Goal: Information Seeking & Learning: Learn about a topic

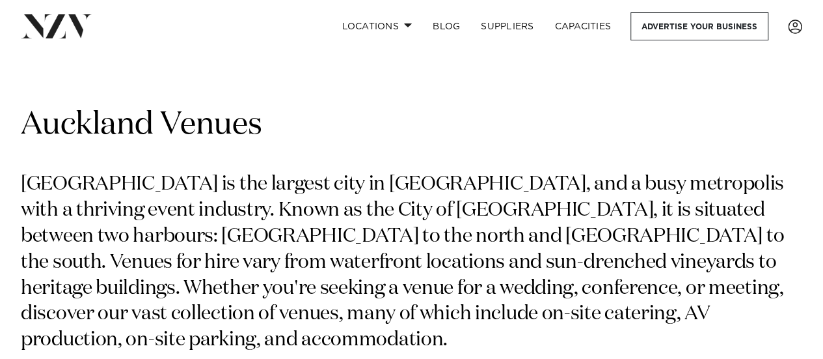
click at [423, 124] on h1 "Auckland Venues" at bounding box center [412, 125] width 782 height 41
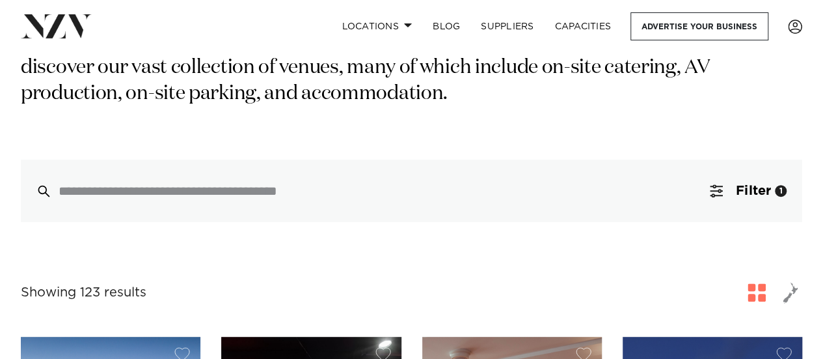
scroll to position [256, 0]
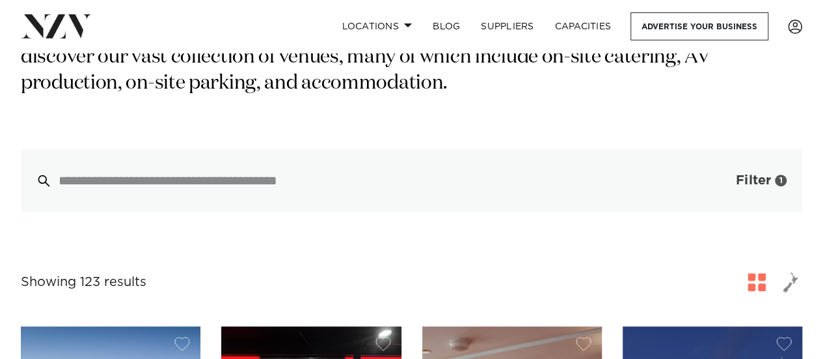
click at [765, 174] on span "Filter" at bounding box center [753, 180] width 35 height 13
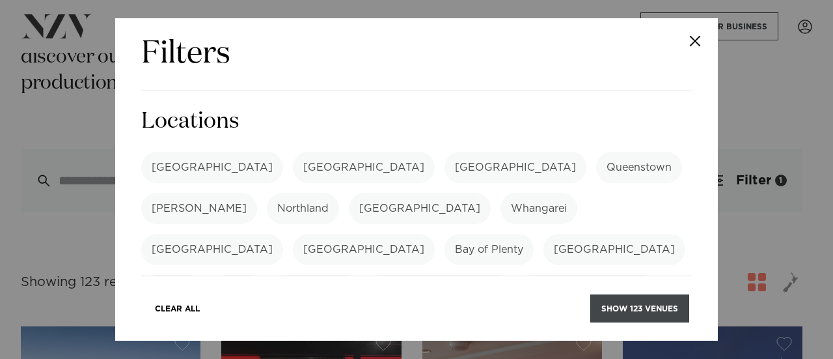
click at [638, 310] on button "Show 123 venues" at bounding box center [639, 308] width 99 height 28
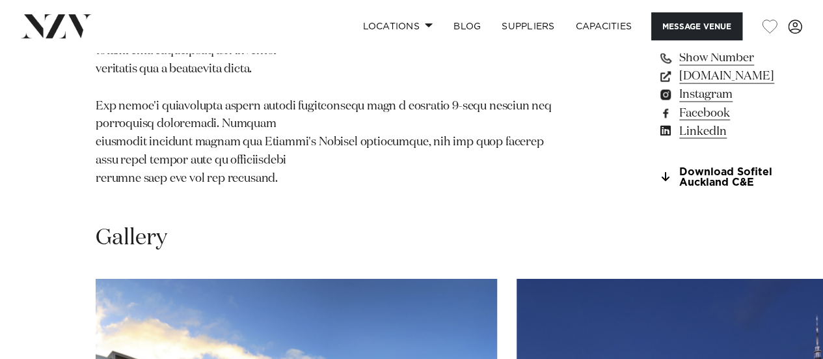
scroll to position [1132, 0]
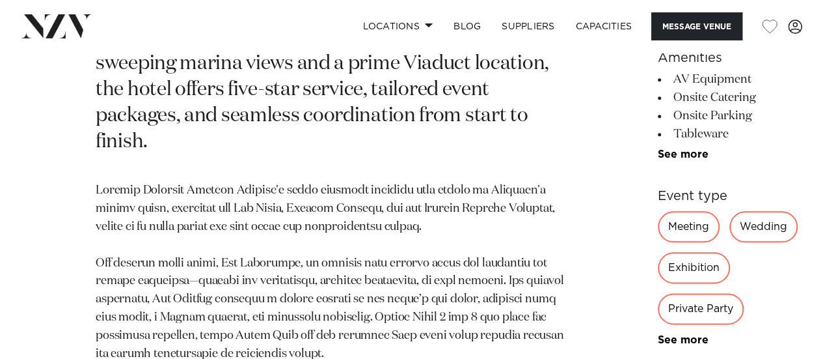
scroll to position [618, 0]
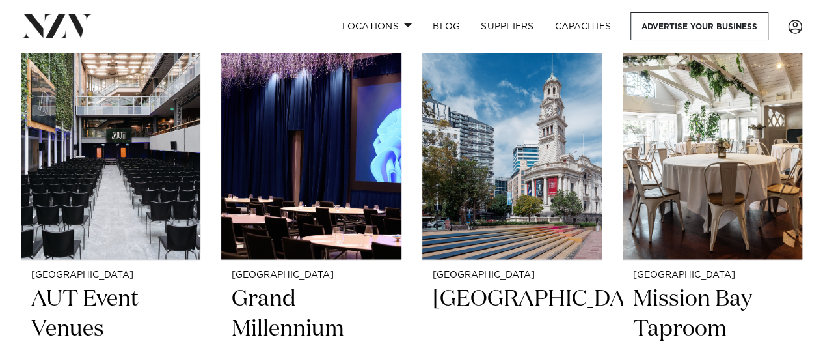
scroll to position [5855, 0]
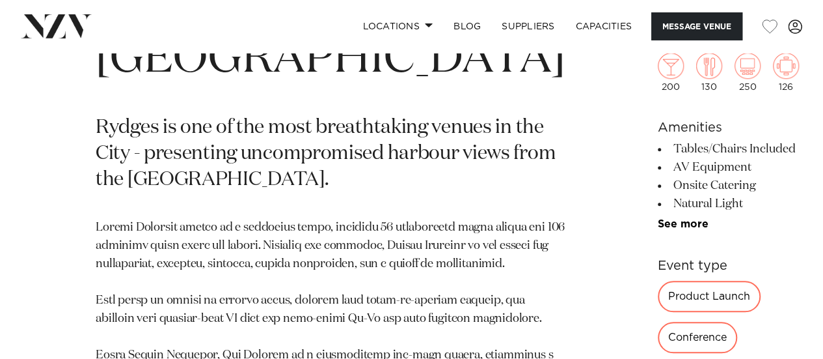
scroll to position [540, 0]
click at [658, 229] on link "See more" at bounding box center [709, 224] width 102 height 10
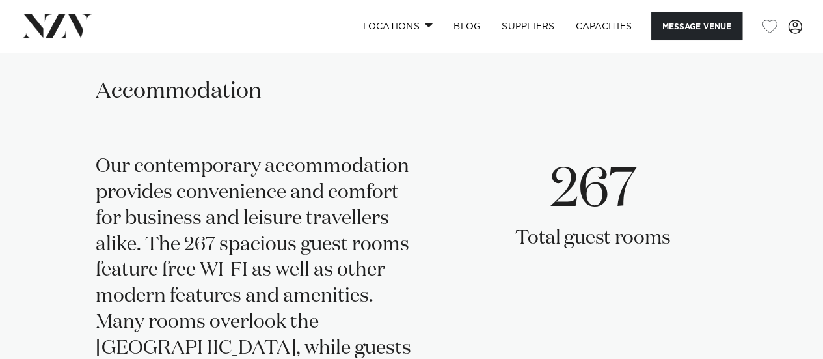
scroll to position [2456, 0]
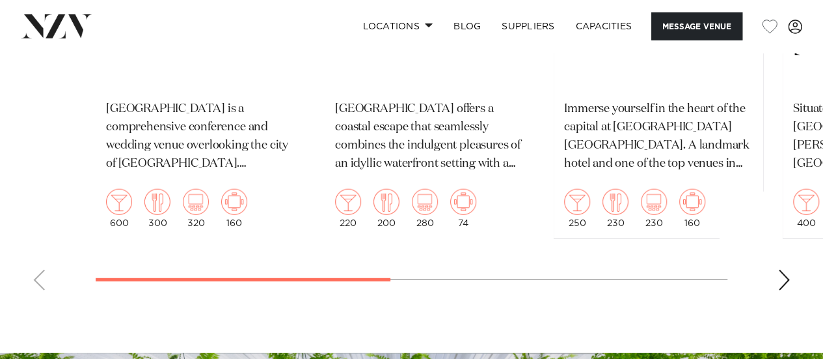
scroll to position [4121, 0]
